Goal: Check status: Check status

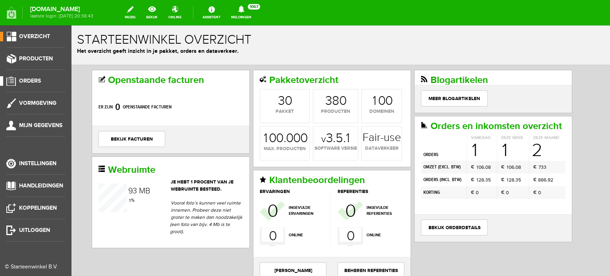
click at [34, 79] on span "Orders" at bounding box center [30, 80] width 22 height 7
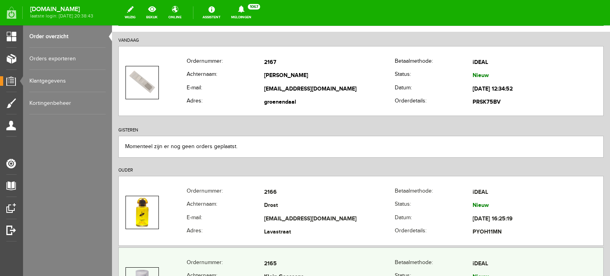
scroll to position [119, 0]
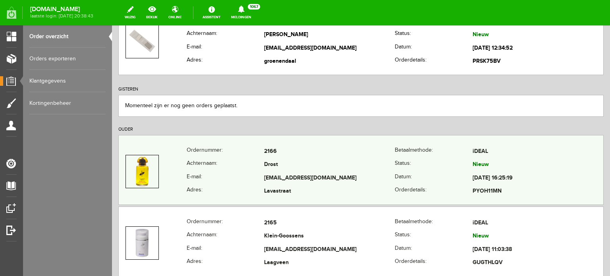
click at [275, 166] on td "Drost" at bounding box center [329, 164] width 131 height 13
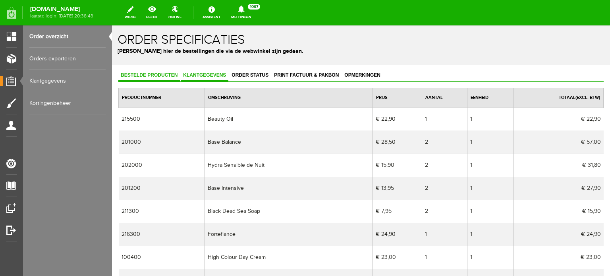
click at [202, 73] on span "Klantgegevens" at bounding box center [205, 75] width 48 height 6
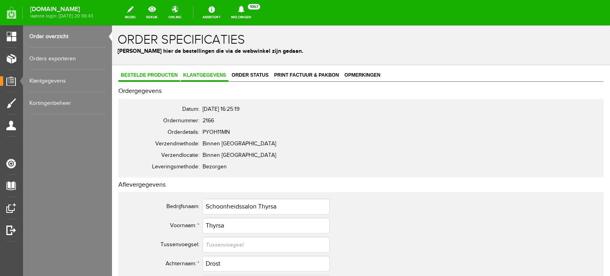
click at [142, 73] on span "Bestelde producten" at bounding box center [149, 75] width 62 height 6
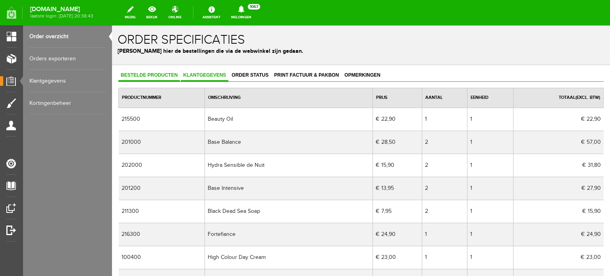
click at [203, 73] on span "Klantgegevens" at bounding box center [205, 75] width 48 height 6
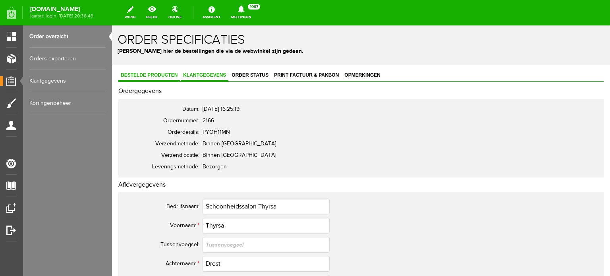
click at [154, 73] on span "Bestelde producten" at bounding box center [149, 75] width 62 height 6
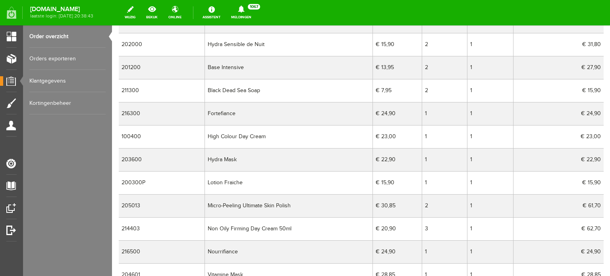
scroll to position [79, 0]
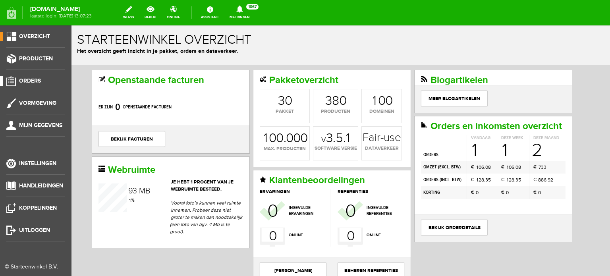
click at [30, 79] on span "Orders" at bounding box center [30, 80] width 22 height 7
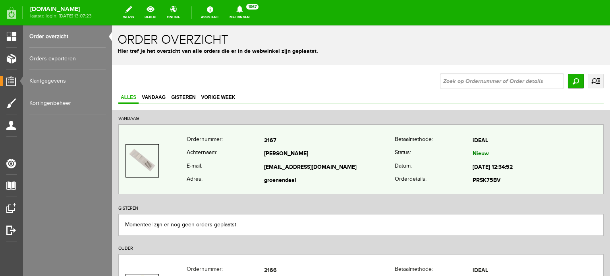
click at [287, 156] on td "Telussa-Smit" at bounding box center [329, 154] width 131 height 13
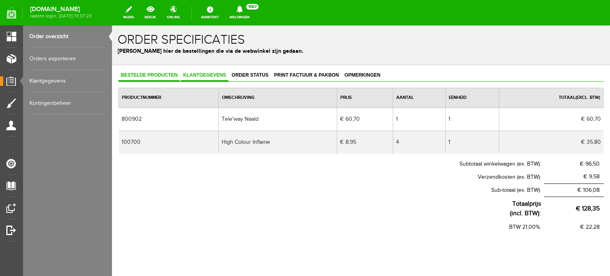
drag, startPoint x: 205, startPoint y: 72, endPoint x: 210, endPoint y: 78, distance: 7.9
click at [205, 73] on span "Klantgegevens" at bounding box center [205, 75] width 48 height 6
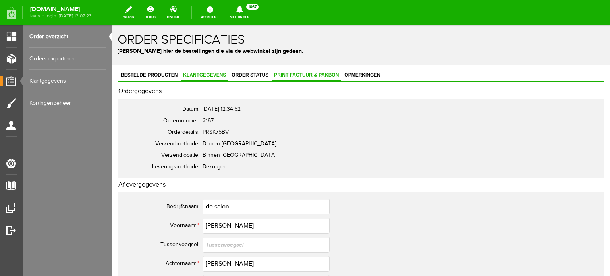
drag, startPoint x: 308, startPoint y: 73, endPoint x: 311, endPoint y: 78, distance: 5.9
click at [308, 73] on span "Print factuur & pakbon" at bounding box center [305, 75] width 69 height 6
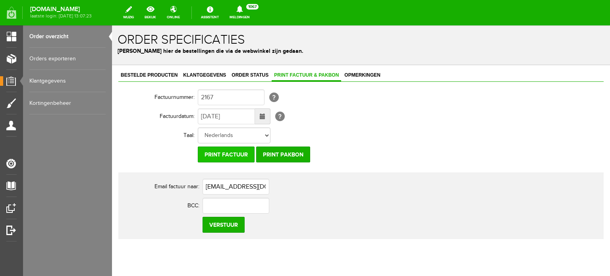
click at [231, 153] on input "Print factuur" at bounding box center [226, 154] width 57 height 16
click at [206, 73] on span "Klantgegevens" at bounding box center [205, 75] width 48 height 6
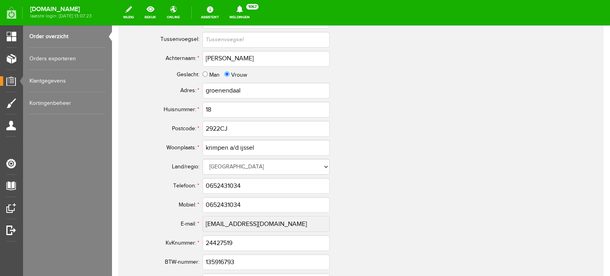
scroll to position [476, 0]
